Goal: Communication & Community: Answer question/provide support

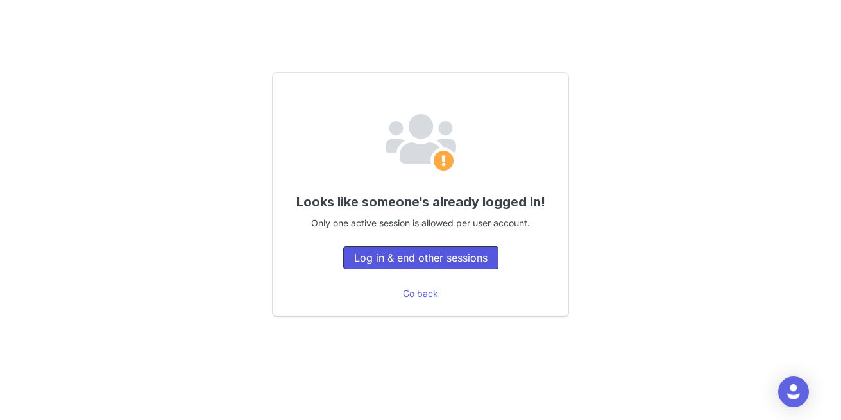
click at [414, 255] on button "Log in & end other sessions" at bounding box center [420, 257] width 155 height 23
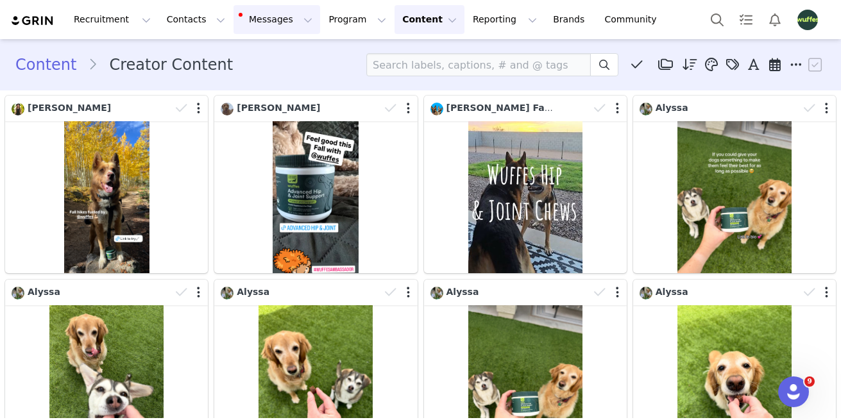
click at [252, 16] on button "Messages Messages" at bounding box center [276, 19] width 87 height 29
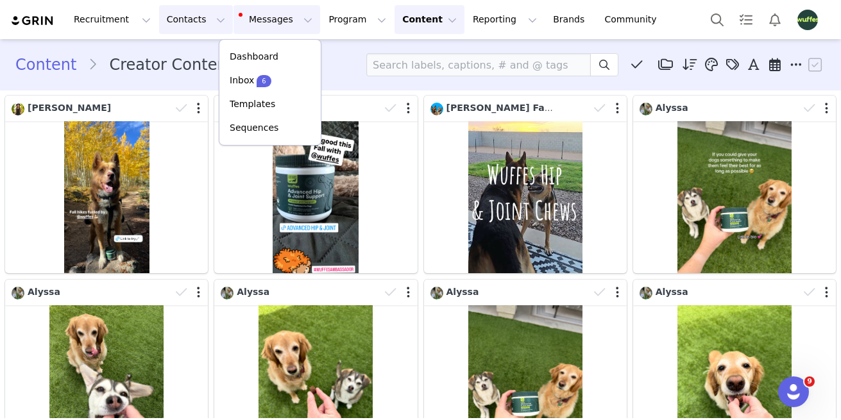
click at [186, 20] on button "Contacts Contacts" at bounding box center [196, 19] width 74 height 29
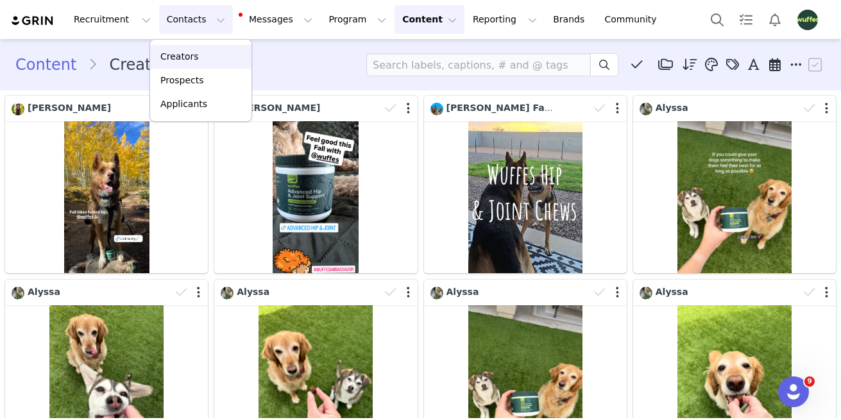
click at [197, 45] on link "Creators" at bounding box center [200, 57] width 101 height 24
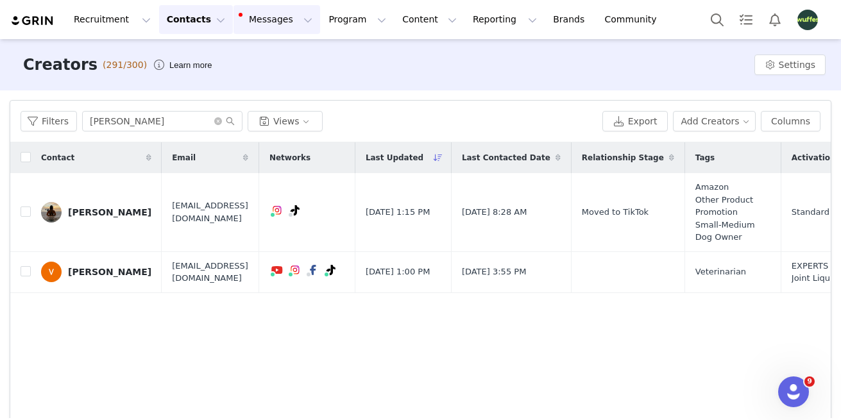
click at [258, 30] on button "Messages Messages" at bounding box center [276, 19] width 87 height 29
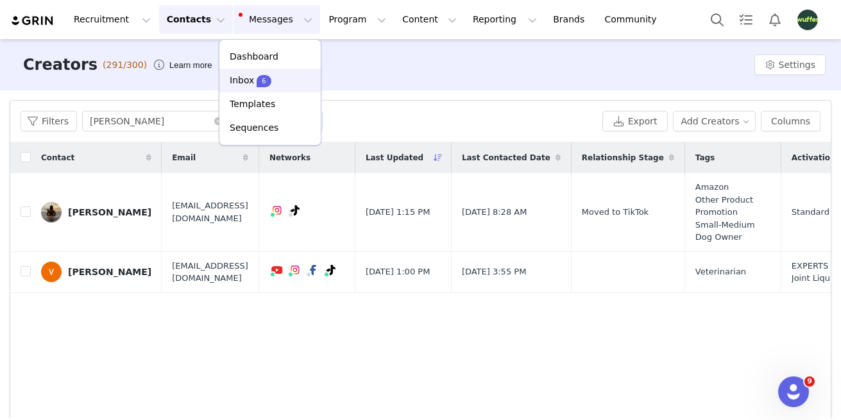
click at [257, 81] on span "6" at bounding box center [263, 81] width 14 height 12
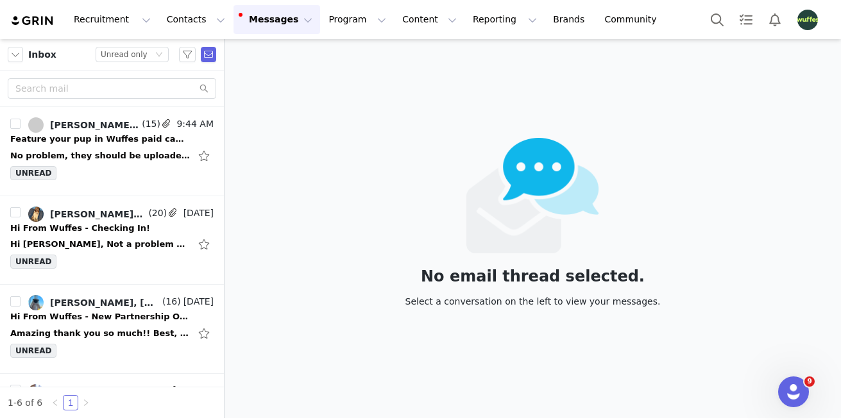
click at [126, 62] on div "Inbox Status Unread only" at bounding box center [112, 54] width 224 height 31
click at [121, 56] on div "Unread only" at bounding box center [124, 54] width 47 height 14
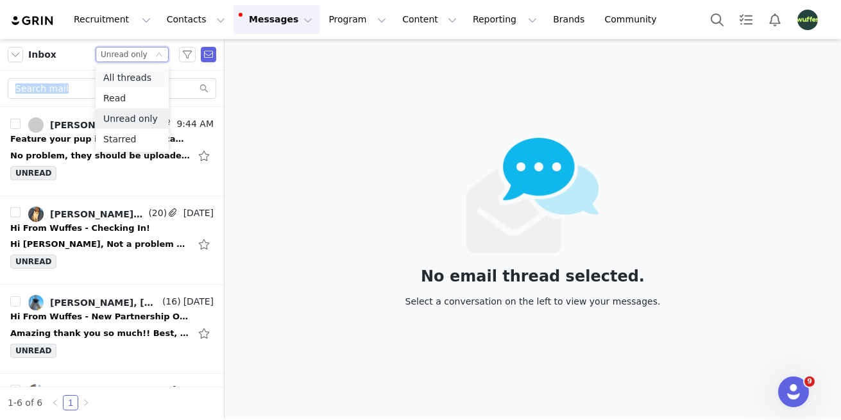
click at [135, 78] on li "All threads" at bounding box center [132, 77] width 73 height 21
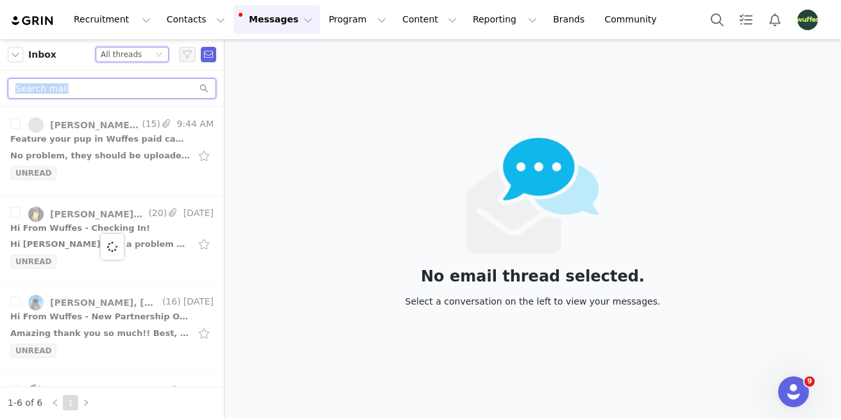
click at [151, 87] on input "text" at bounding box center [112, 88] width 208 height 21
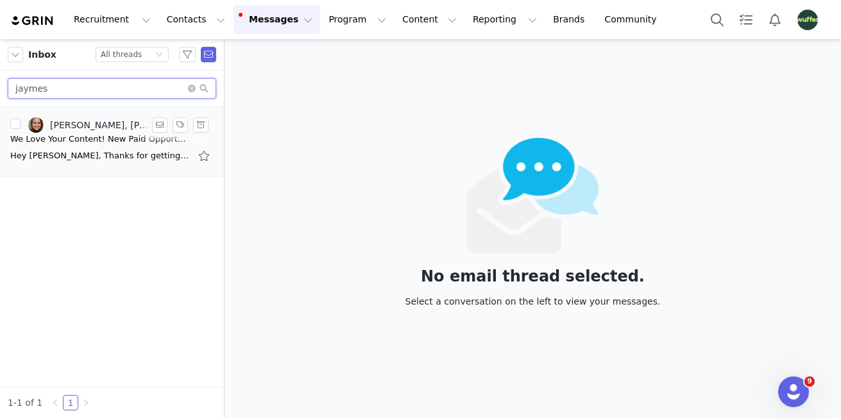
type input "jaymes"
click at [48, 139] on div "We Love Your Content! New Paid Opportunity 🥳" at bounding box center [100, 139] width 180 height 13
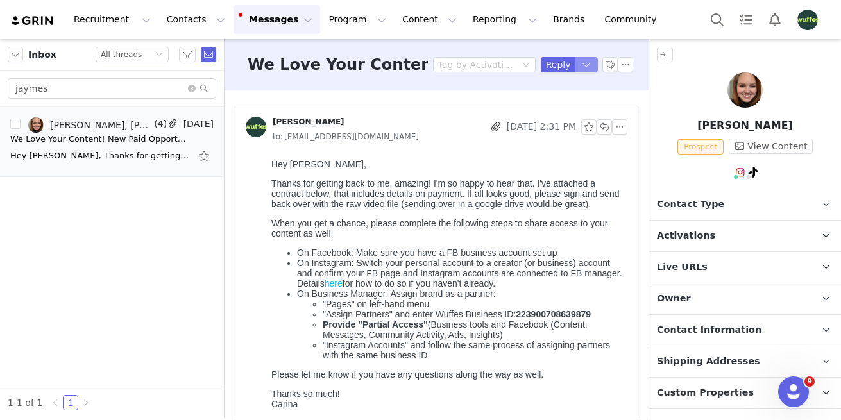
click at [586, 71] on body "Recruitment Recruitment Creator Search Curated Lists Landing Pages Web Extensio…" at bounding box center [420, 210] width 841 height 420
click at [575, 110] on li "Reply All" at bounding box center [573, 108] width 55 height 21
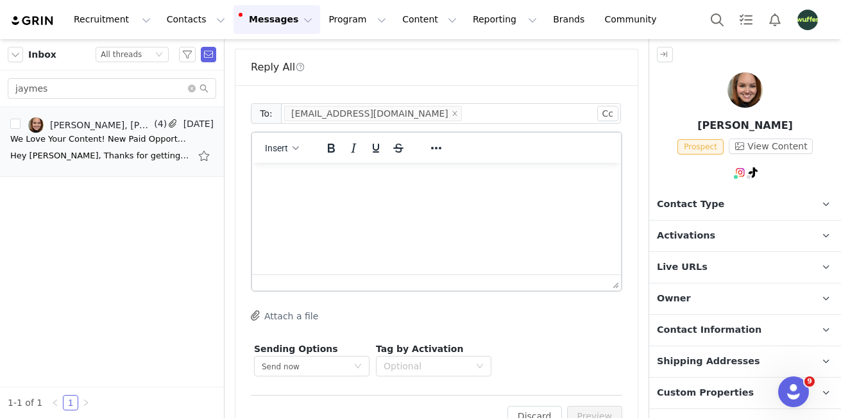
scroll to position [773, 0]
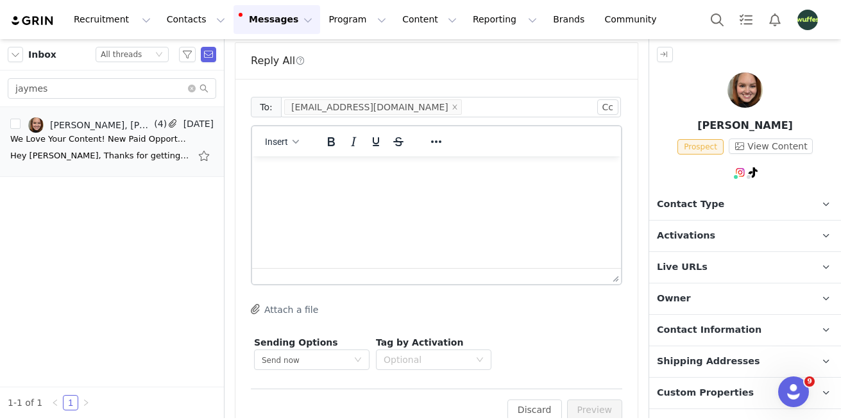
click at [376, 191] on html at bounding box center [436, 173] width 369 height 35
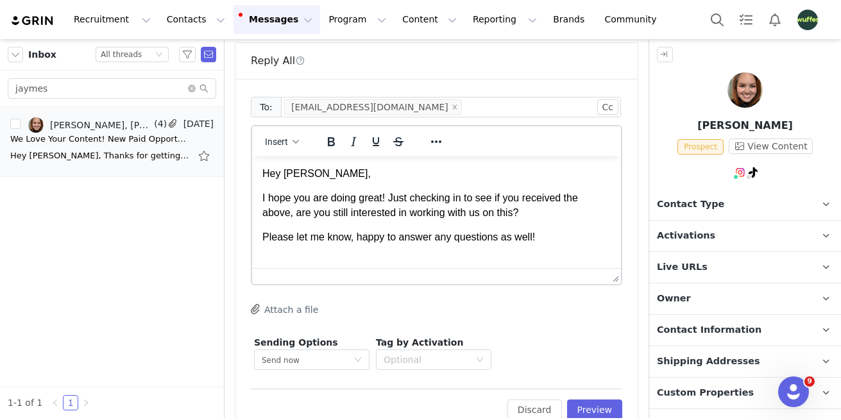
scroll to position [1, 0]
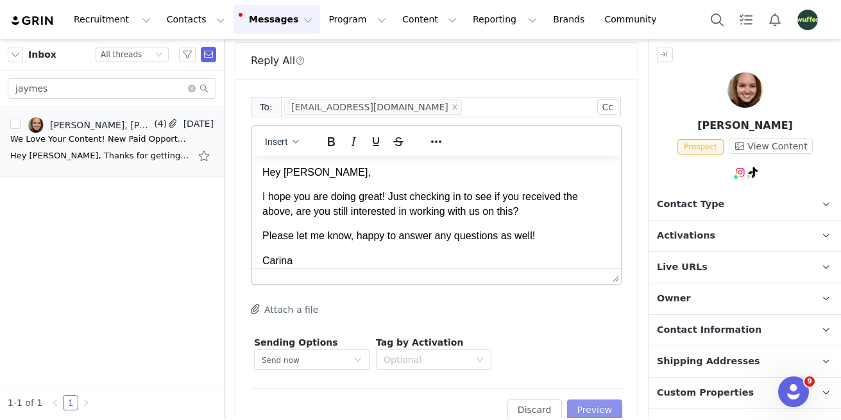
click at [605, 399] on button "Preview" at bounding box center [595, 409] width 56 height 21
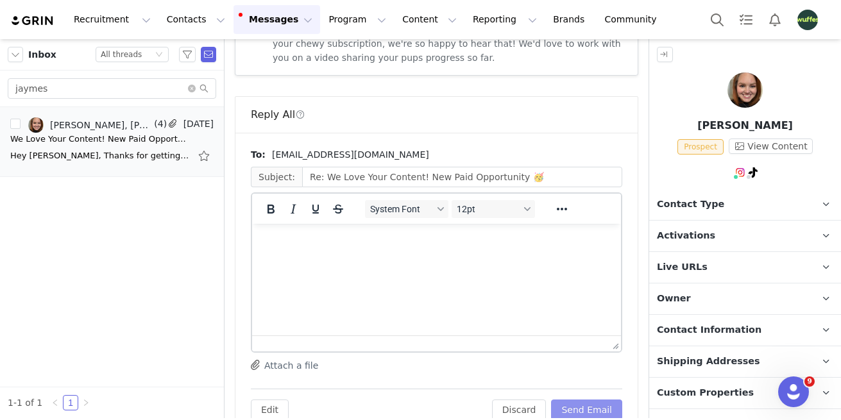
click at [605, 399] on button "Send Email" at bounding box center [586, 409] width 71 height 21
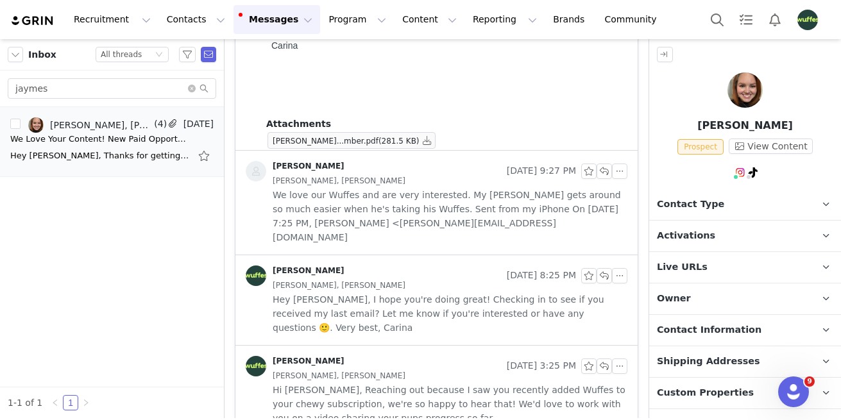
scroll to position [0, 0]
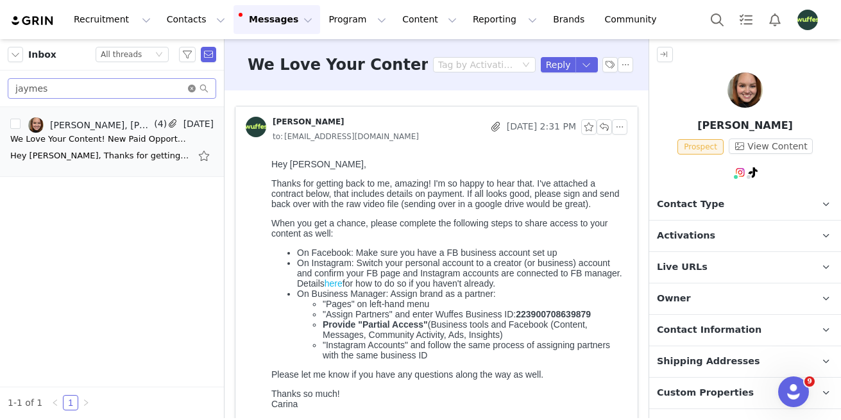
click at [191, 89] on icon "icon: close-circle" at bounding box center [192, 89] width 8 height 8
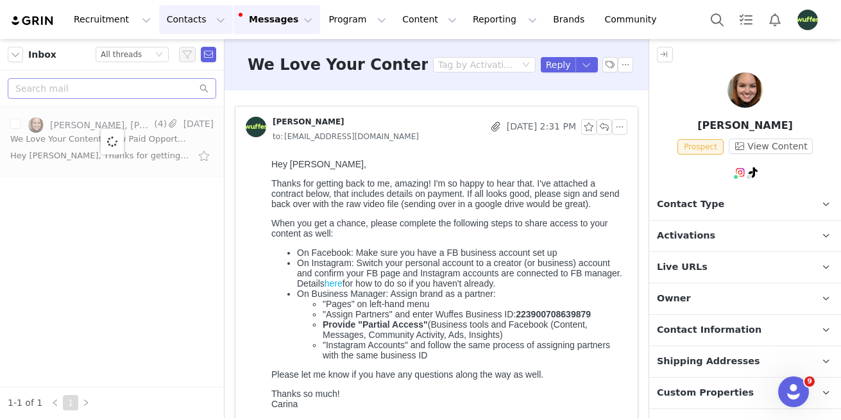
click at [195, 17] on button "Contacts Contacts" at bounding box center [196, 19] width 74 height 29
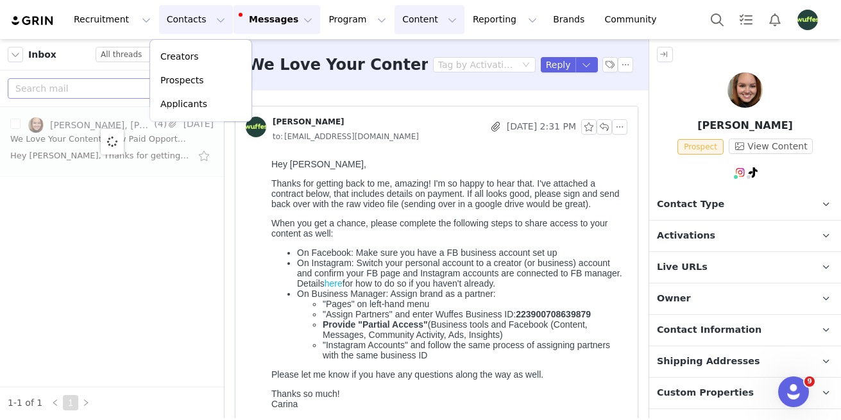
click at [394, 25] on button "Content Content" at bounding box center [429, 19] width 70 height 29
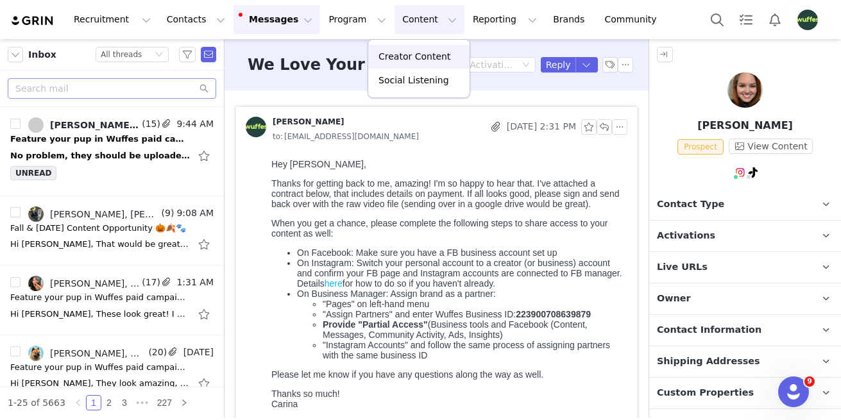
click at [401, 51] on p "Creator Content" at bounding box center [414, 56] width 72 height 13
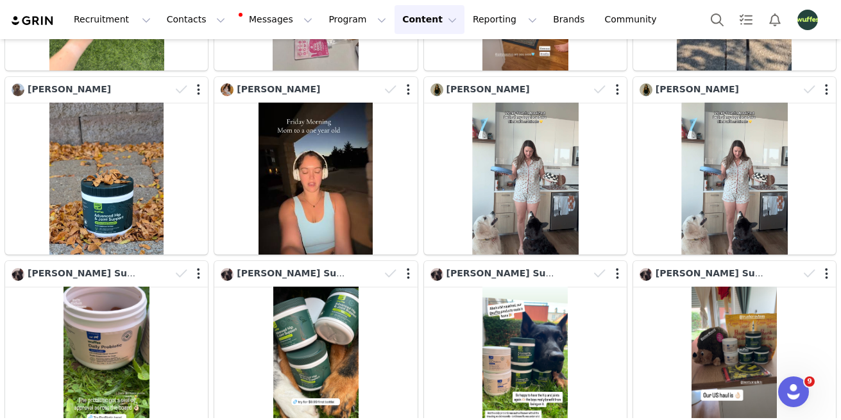
scroll to position [50, 0]
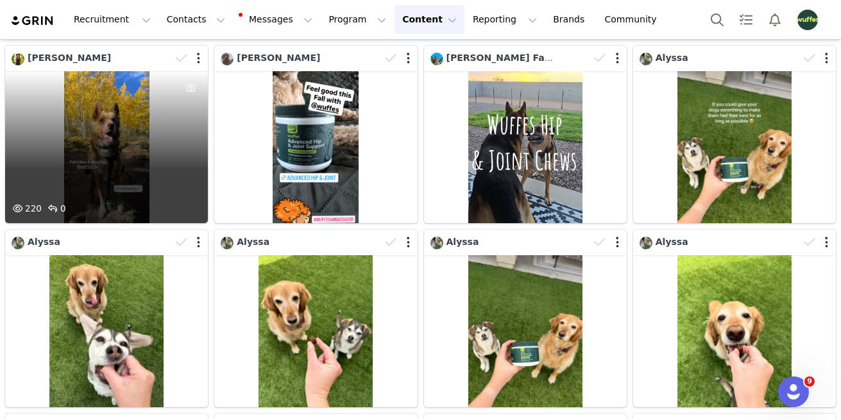
click at [121, 125] on div "220 0" at bounding box center [106, 147] width 203 height 152
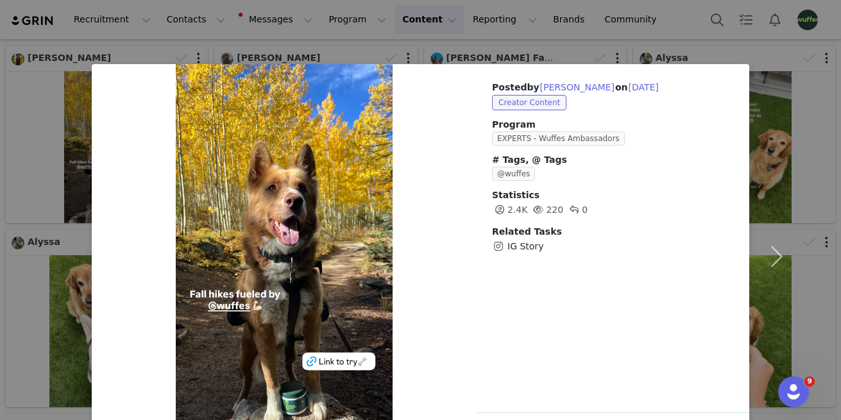
scroll to position [44, 0]
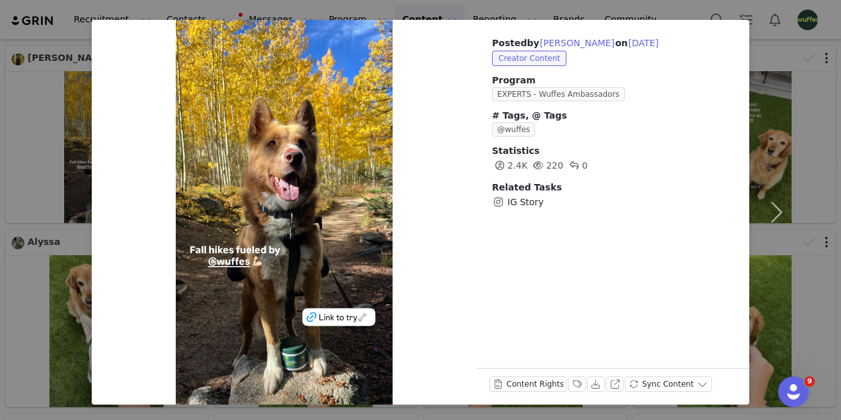
click at [571, 8] on div "Posted by [PERSON_NAME] on [DATE] Creator Content Program EXPERTS - Wuffes Amba…" at bounding box center [420, 210] width 841 height 420
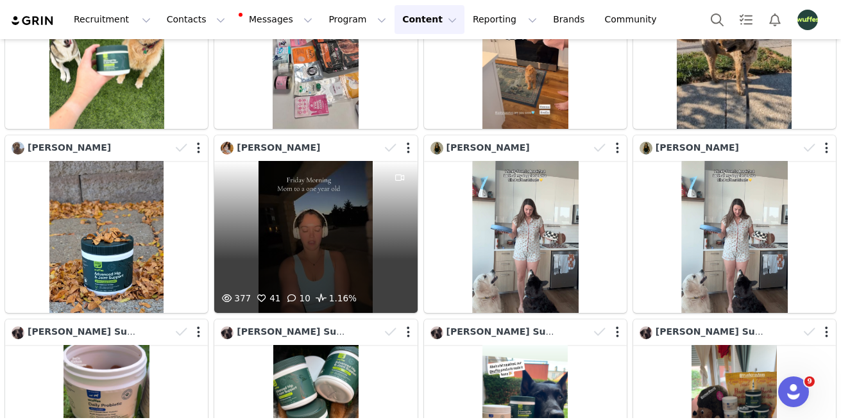
scroll to position [516, 0]
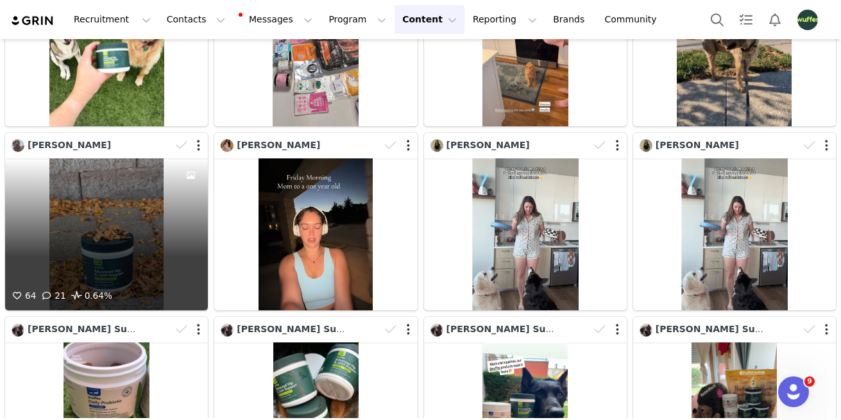
click at [144, 211] on div "64 21 0.64%" at bounding box center [106, 234] width 203 height 152
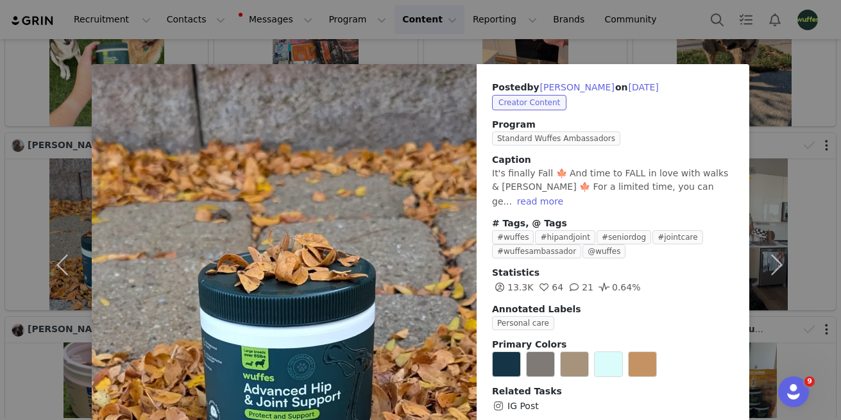
scroll to position [47, 0]
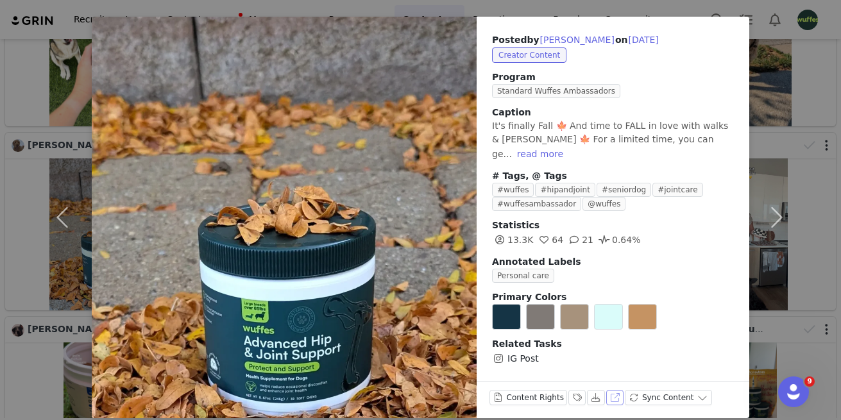
click at [613, 390] on button "View on Instagram" at bounding box center [615, 397] width 18 height 15
click at [692, 10] on div "Posted by [PERSON_NAME] on [DATE] Creator Content Program Standard Wuffes Ambas…" at bounding box center [420, 210] width 841 height 420
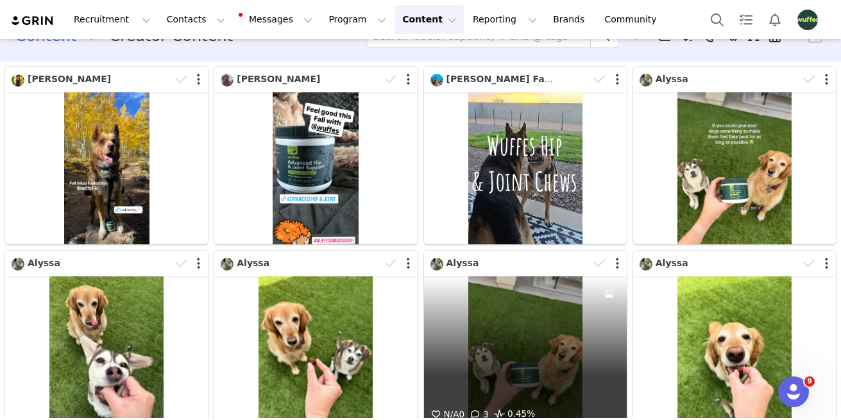
scroll to position [0, 0]
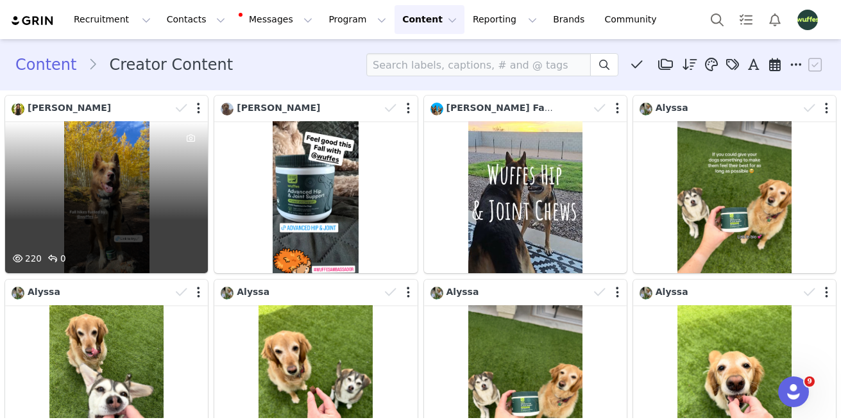
click at [120, 196] on div "220 0" at bounding box center [106, 197] width 203 height 152
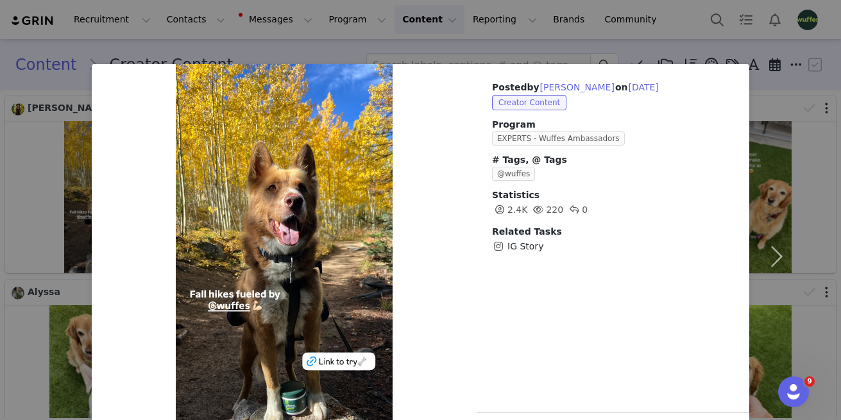
scroll to position [44, 0]
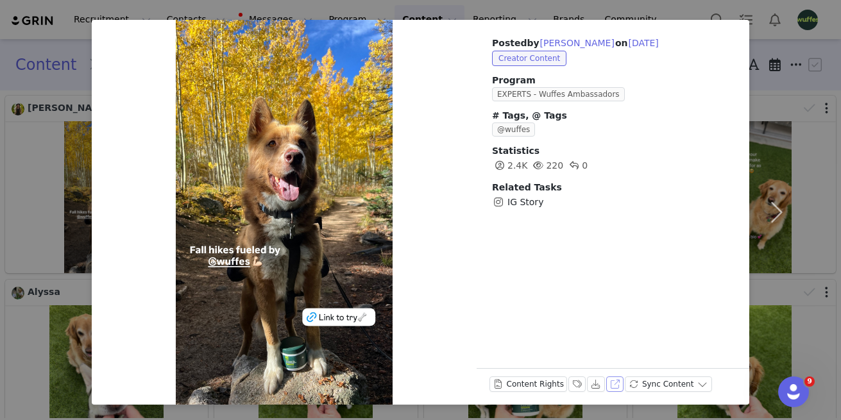
click at [611, 380] on button "View on Instagram" at bounding box center [615, 383] width 18 height 15
